Goal: Check status: Check status

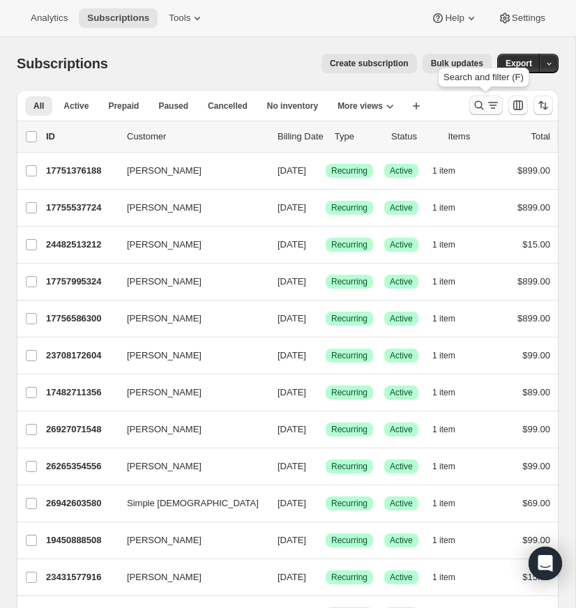
click at [479, 103] on icon "Search and filter results" at bounding box center [479, 105] width 14 height 14
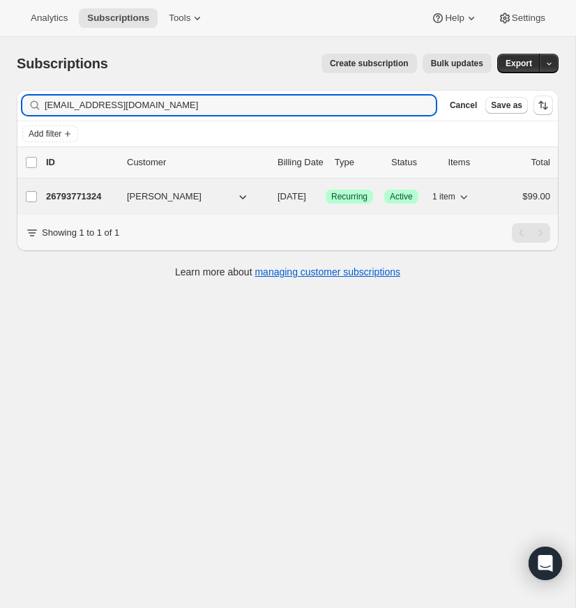
type input "[EMAIL_ADDRESS][DOMAIN_NAME]"
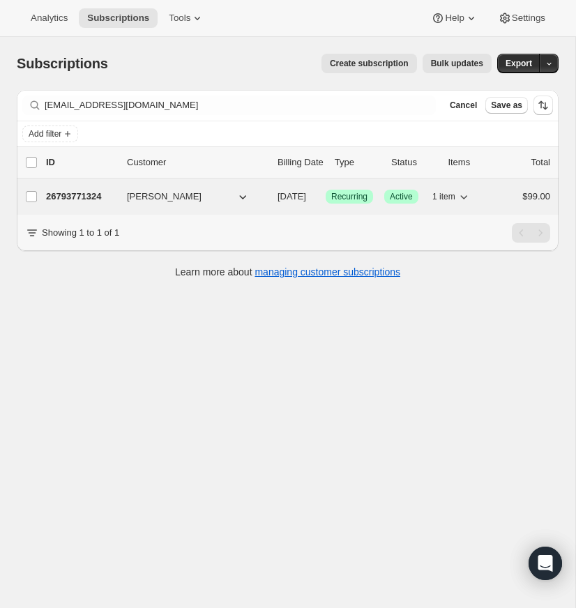
click at [76, 194] on p "26793771324" at bounding box center [81, 197] width 70 height 14
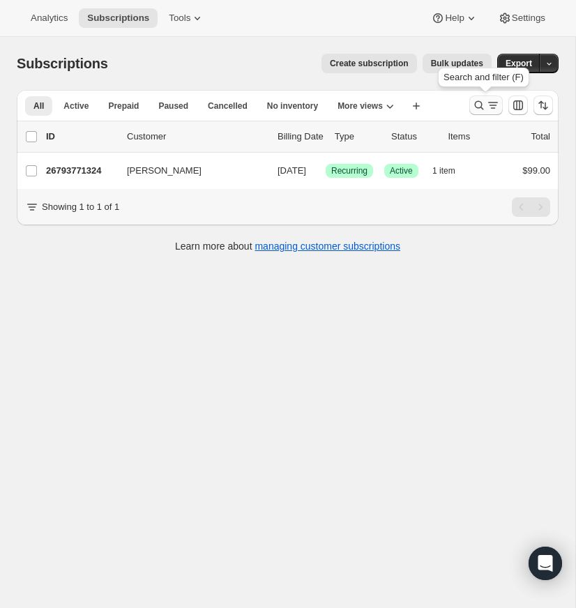
click at [478, 101] on icon "Search and filter results" at bounding box center [479, 105] width 9 height 9
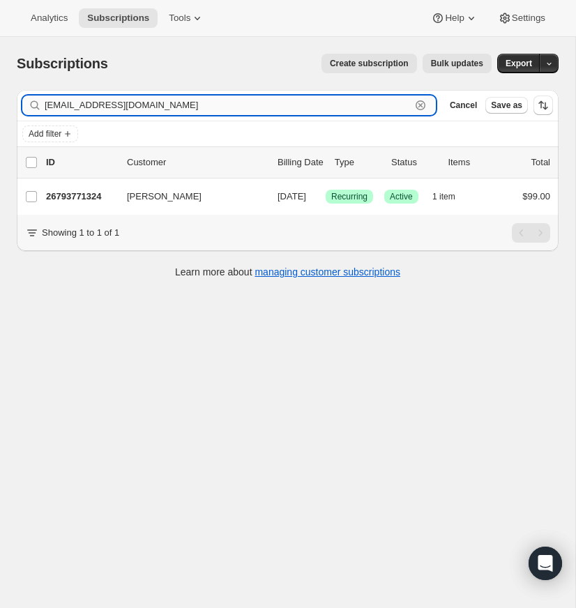
click at [420, 104] on icon "button" at bounding box center [420, 105] width 14 height 14
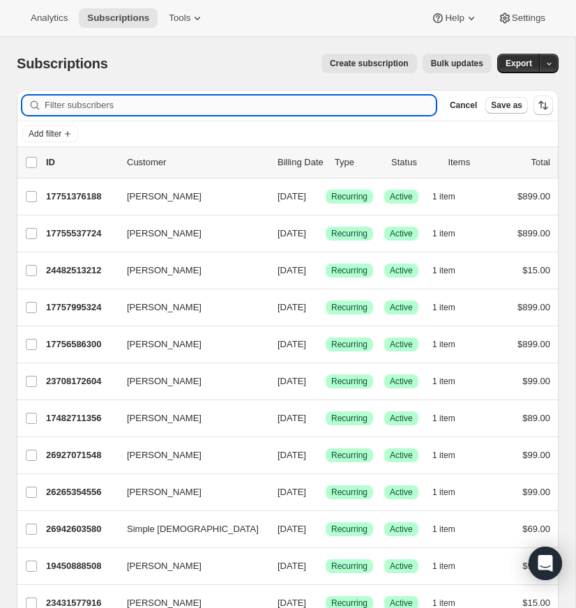
paste input "[EMAIL_ADDRESS][DOMAIN_NAME]"
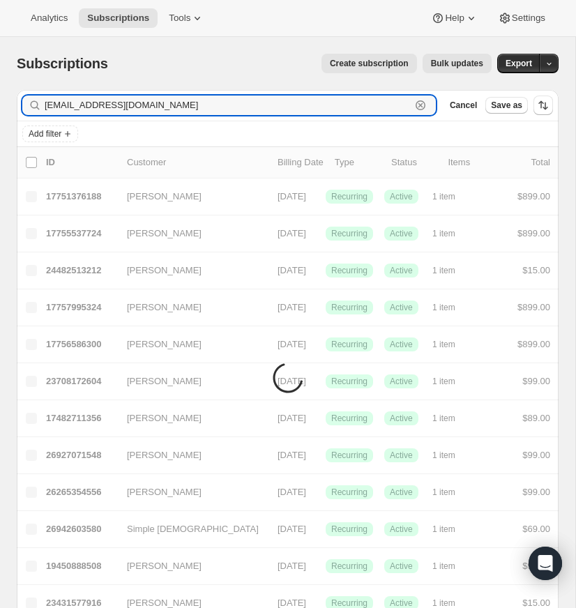
type input "[EMAIL_ADDRESS][DOMAIN_NAME]"
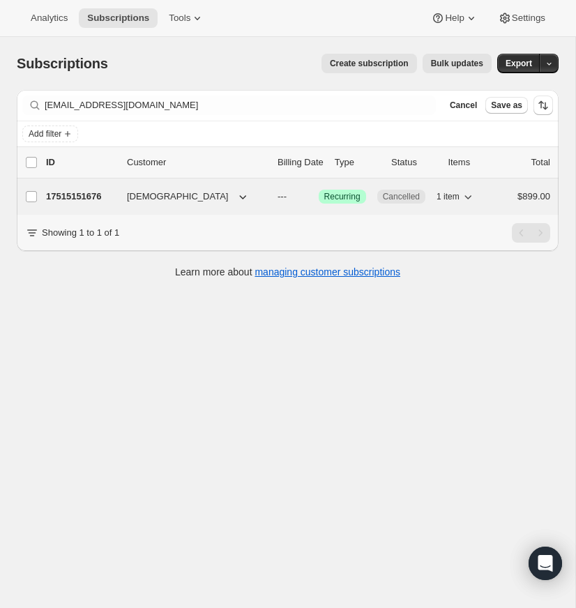
click at [90, 195] on p "17515151676" at bounding box center [81, 197] width 70 height 14
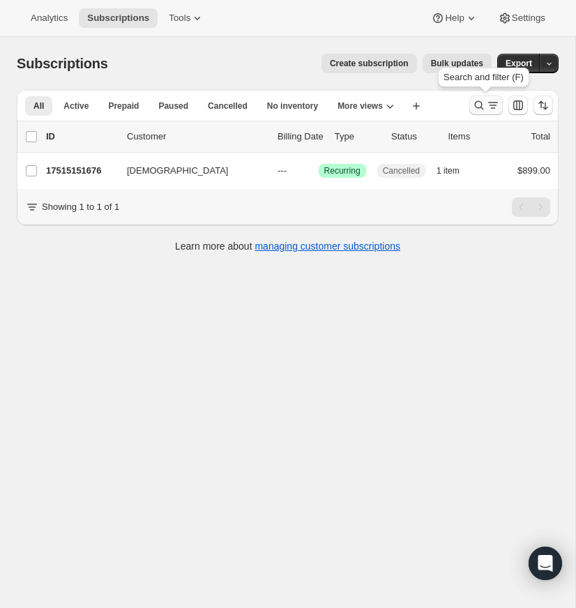
click at [476, 100] on icon "Search and filter results" at bounding box center [479, 105] width 14 height 14
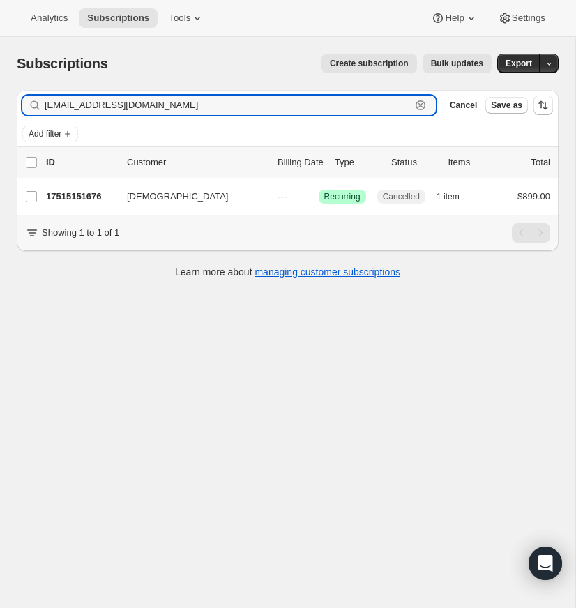
drag, startPoint x: 420, startPoint y: 100, endPoint x: 282, endPoint y: 104, distance: 137.3
click at [419, 100] on icon "button" at bounding box center [420, 105] width 10 height 10
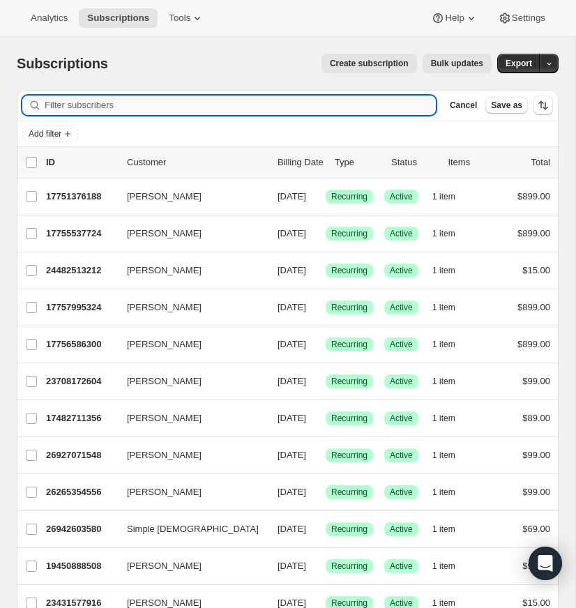
paste input "[PERSON_NAME][EMAIL_ADDRESS][PERSON_NAME][DOMAIN_NAME]"
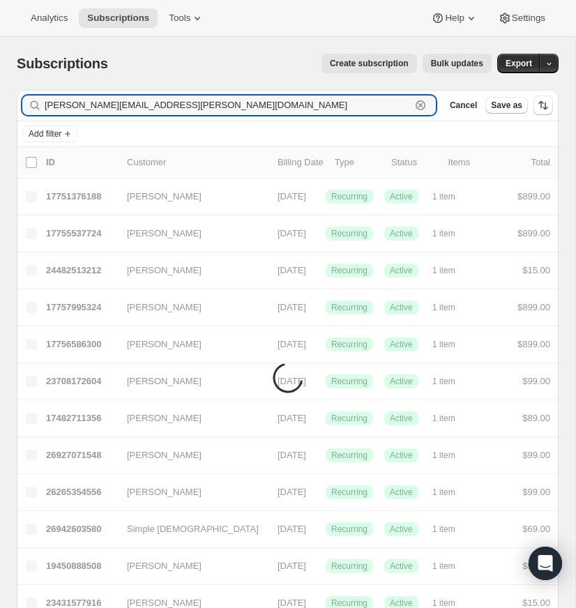
type input "[PERSON_NAME][EMAIL_ADDRESS][PERSON_NAME][DOMAIN_NAME]"
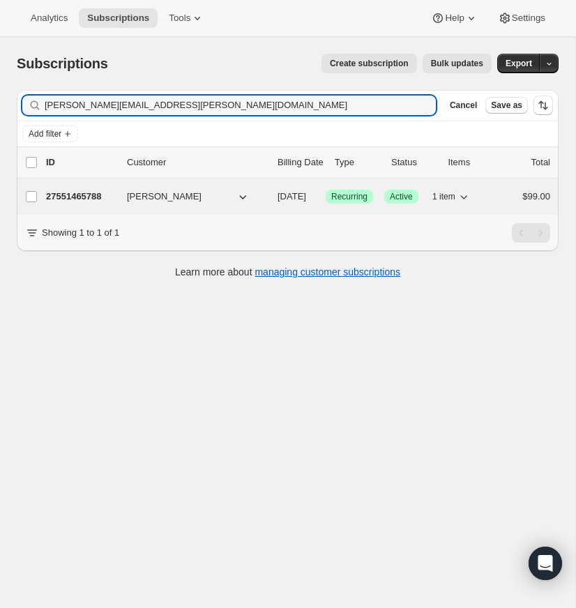
click at [93, 192] on p "27551465788" at bounding box center [81, 197] width 70 height 14
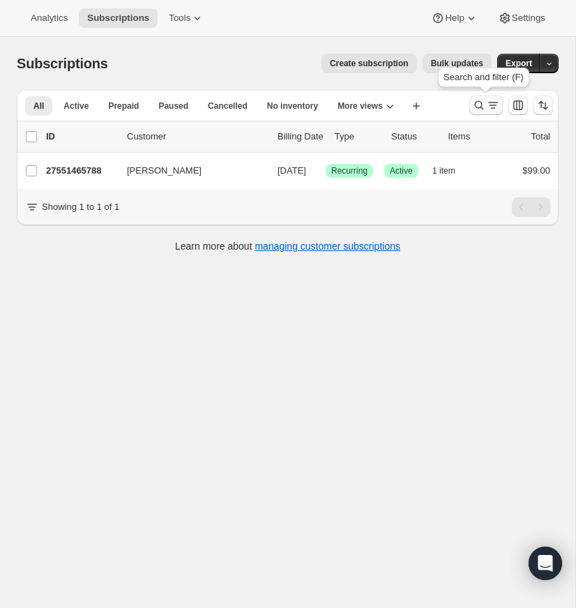
click at [473, 100] on icon "Search and filter results" at bounding box center [479, 105] width 14 height 14
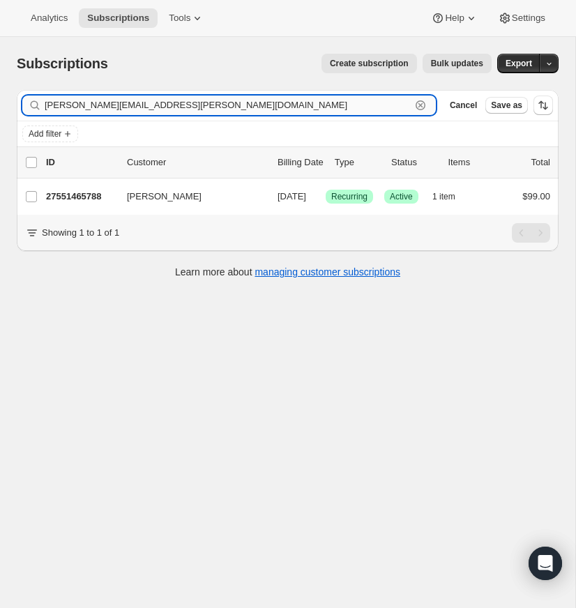
click at [419, 100] on icon "button" at bounding box center [420, 105] width 10 height 10
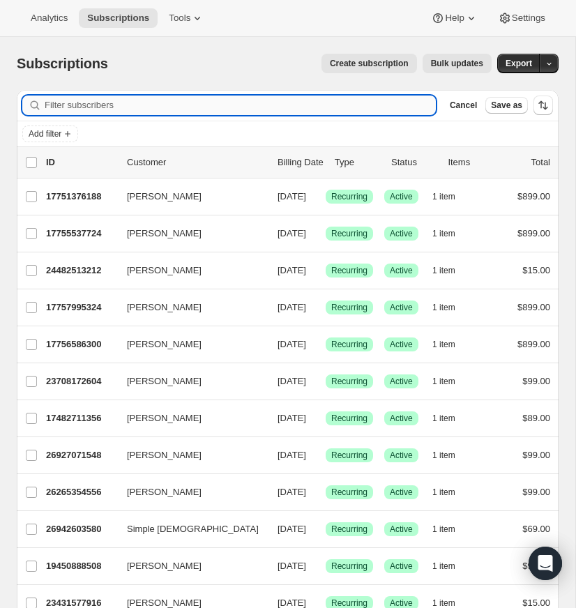
paste input "[EMAIL_ADDRESS][DOMAIN_NAME]"
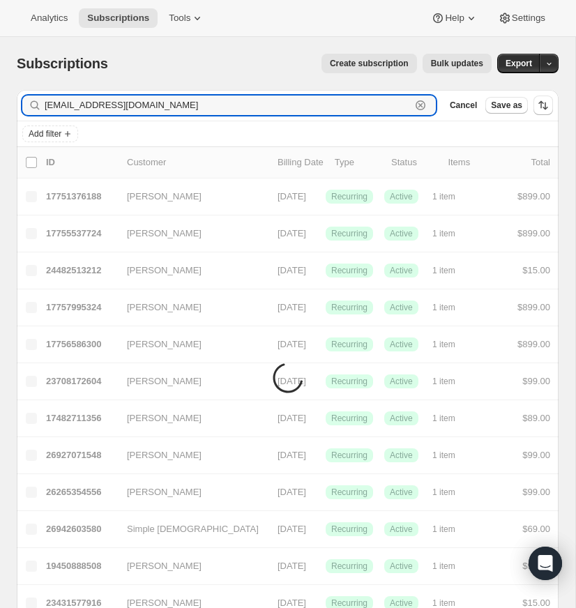
type input "[EMAIL_ADDRESS][DOMAIN_NAME]"
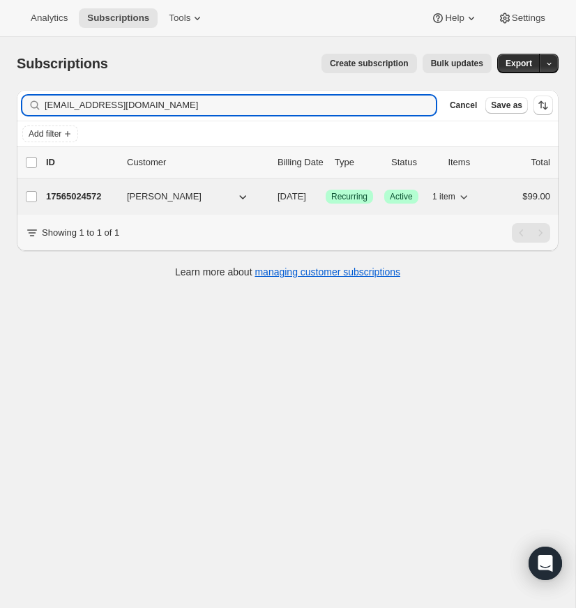
click at [83, 196] on p "17565024572" at bounding box center [81, 197] width 70 height 14
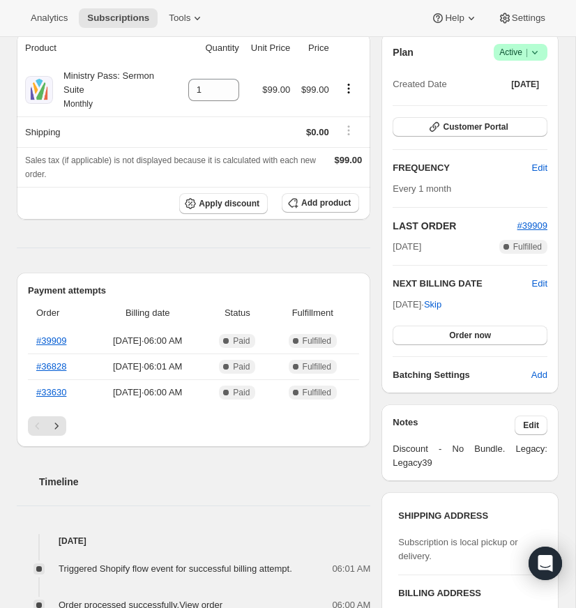
scroll to position [134, 0]
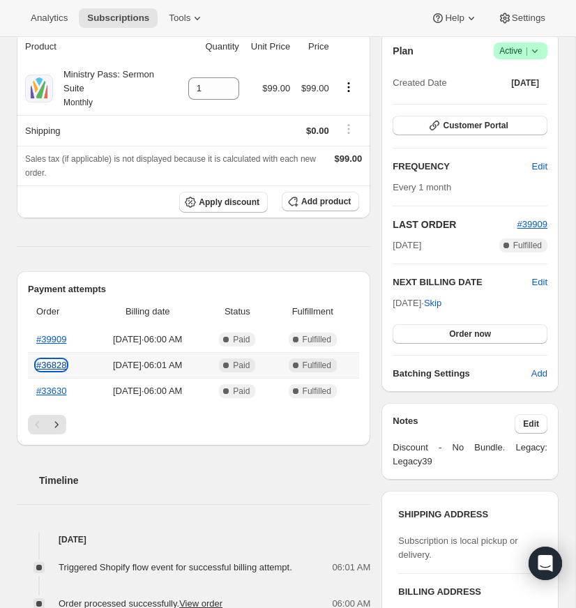
click at [56, 363] on link "#36828" at bounding box center [51, 365] width 30 height 10
click at [55, 336] on link "#39909" at bounding box center [51, 339] width 30 height 10
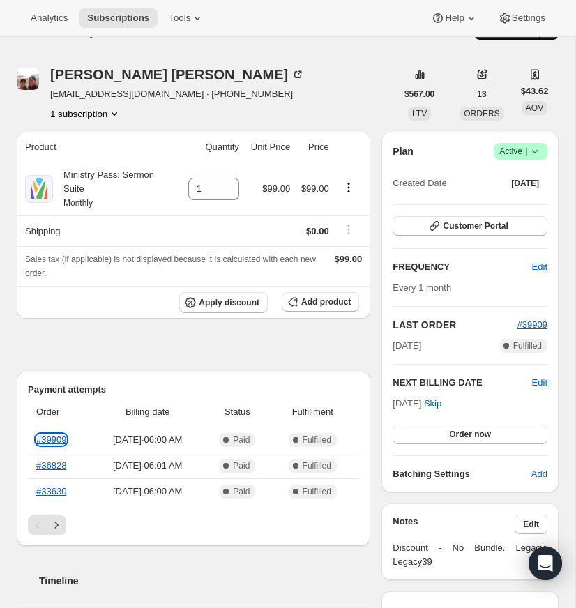
scroll to position [0, 0]
